Goal: Task Accomplishment & Management: Use online tool/utility

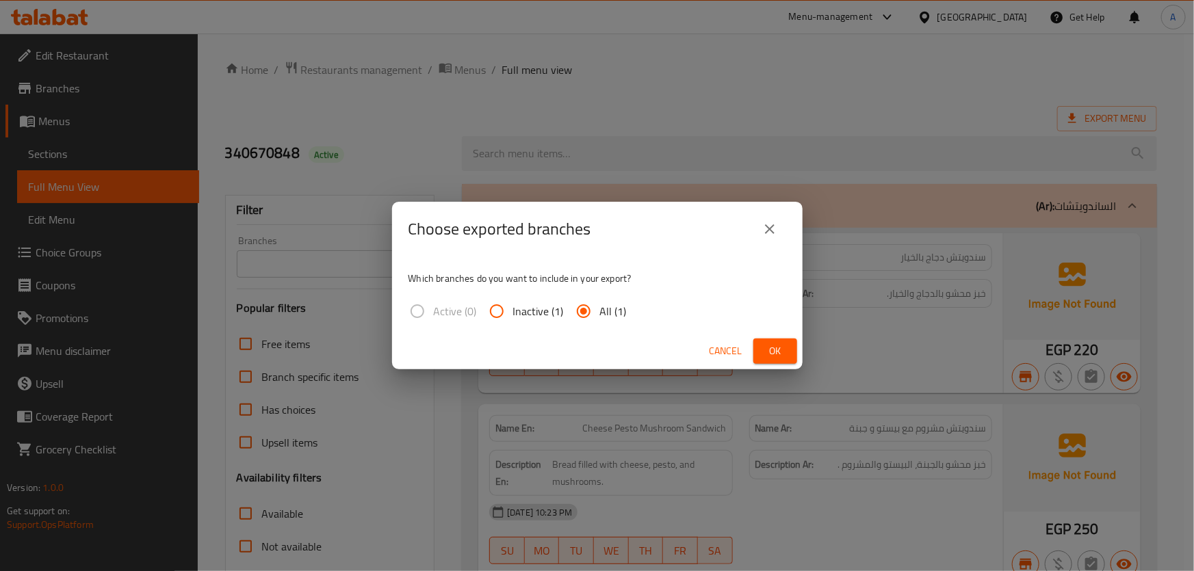
click at [781, 216] on div "Choose exported branches" at bounding box center [598, 229] width 378 height 33
click at [775, 224] on icon "close" at bounding box center [770, 229] width 16 height 16
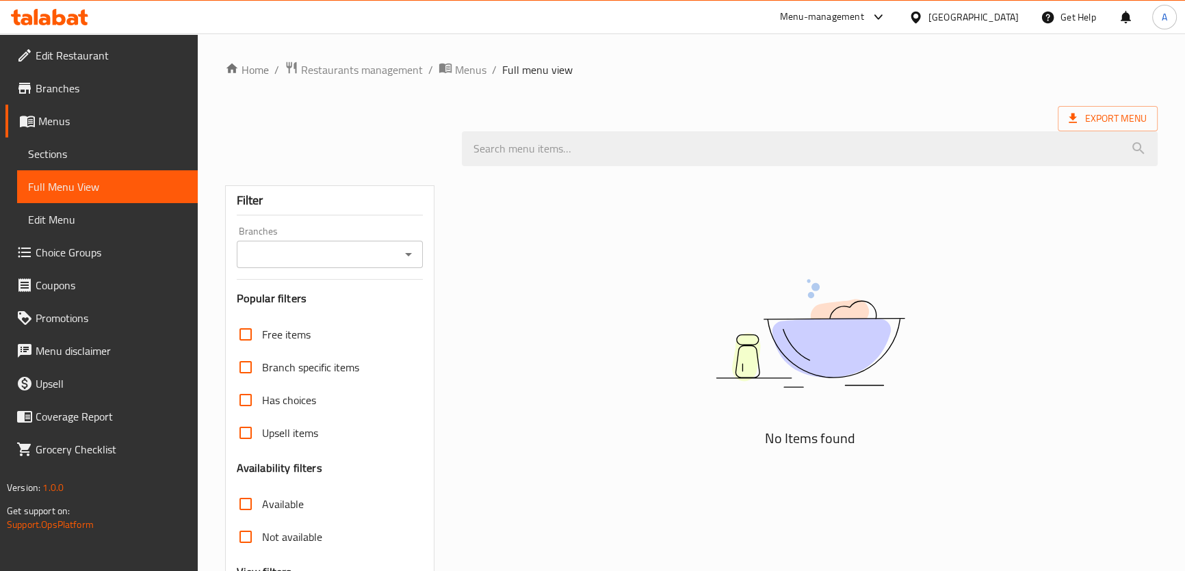
click at [101, 192] on span "Full Menu View" at bounding box center [107, 187] width 159 height 16
click at [107, 170] on link "Full Menu View" at bounding box center [107, 186] width 181 height 33
click at [104, 157] on span "Sections" at bounding box center [107, 154] width 159 height 16
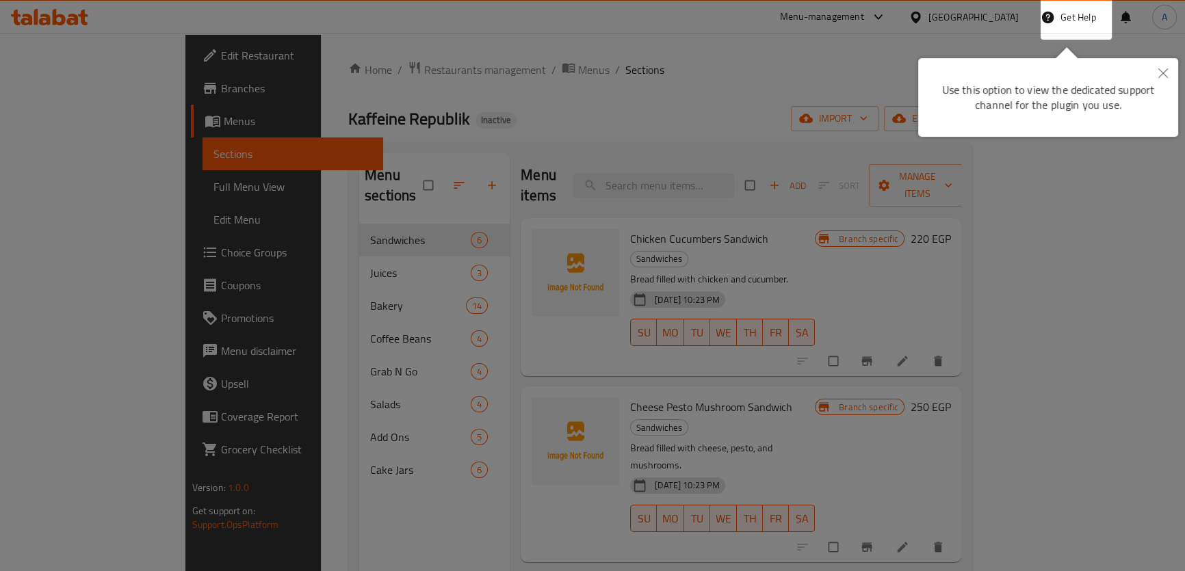
click at [840, 212] on div at bounding box center [592, 285] width 1185 height 571
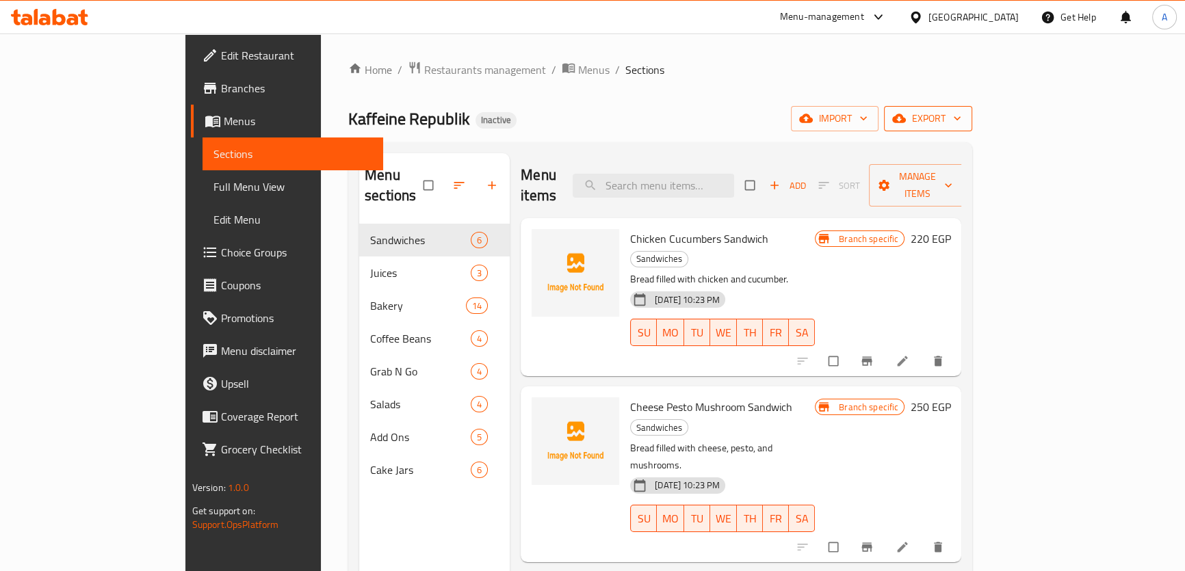
click at [961, 125] on span "export" at bounding box center [928, 118] width 66 height 17
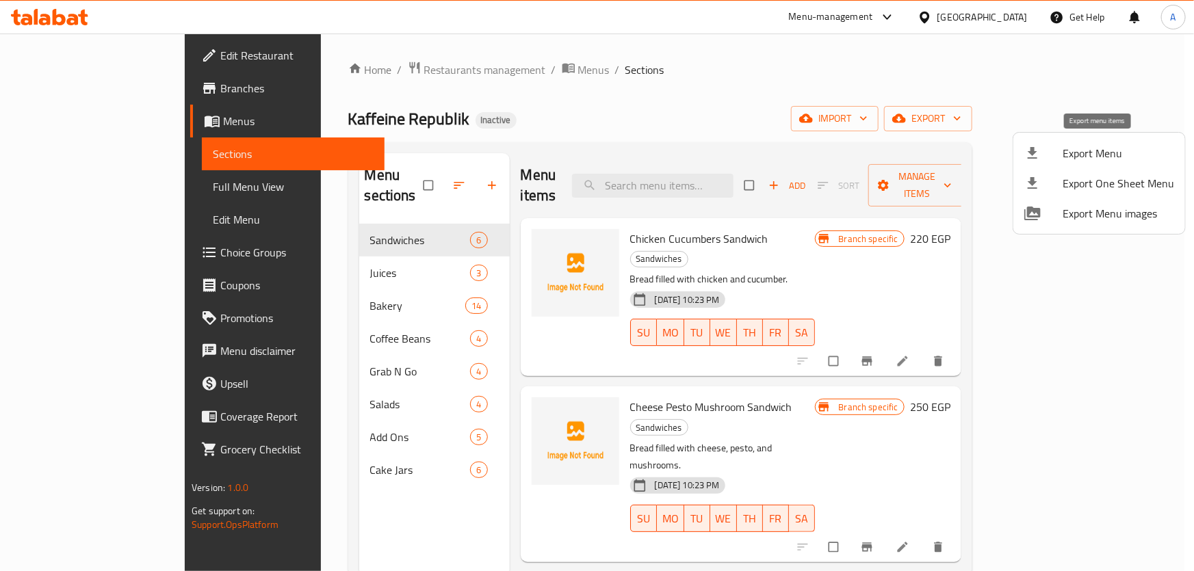
click at [1079, 145] on span "Export Menu" at bounding box center [1119, 153] width 112 height 16
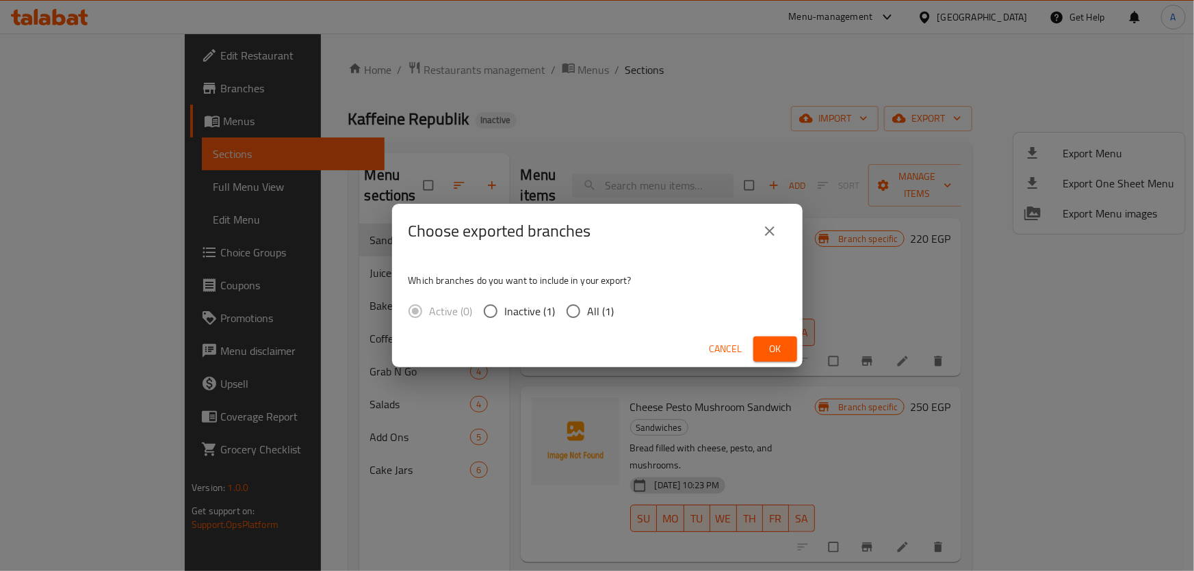
click at [607, 310] on span "All (1)" at bounding box center [601, 311] width 27 height 16
click at [588, 310] on input "All (1)" at bounding box center [573, 311] width 29 height 29
radio input "true"
click at [775, 339] on button "Ok" at bounding box center [775, 349] width 44 height 25
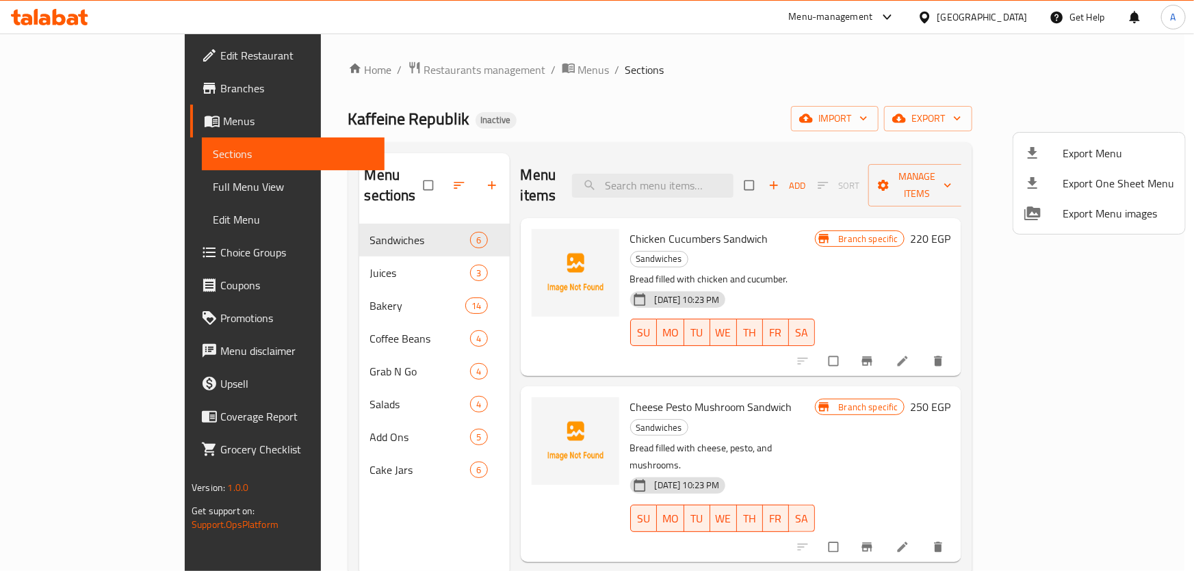
click at [75, 81] on div at bounding box center [597, 285] width 1194 height 571
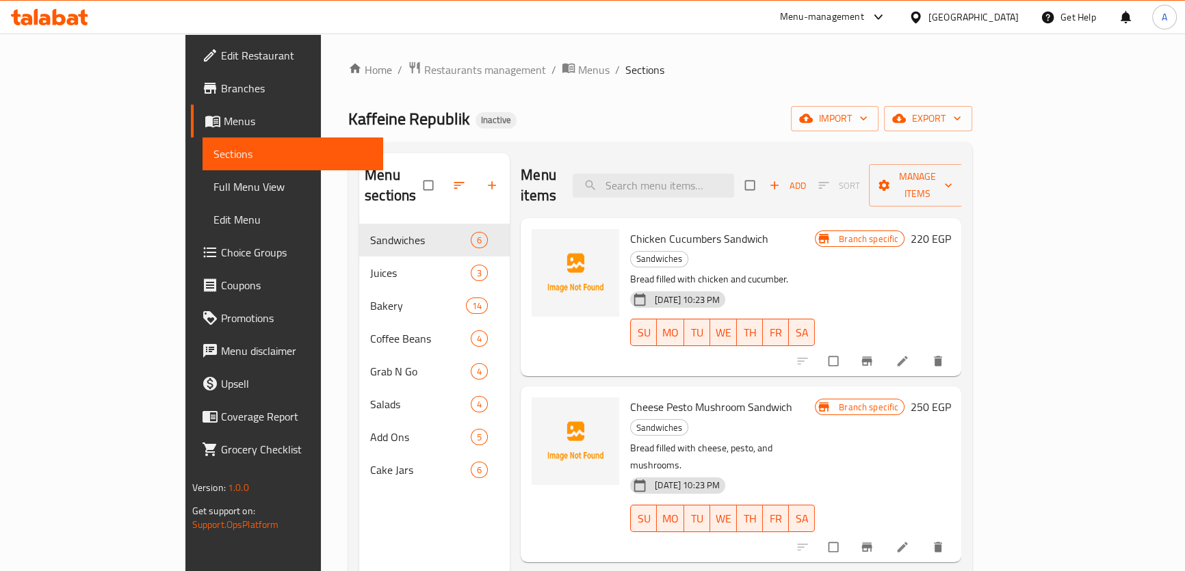
click at [221, 81] on span "Branches" at bounding box center [296, 88] width 151 height 16
